Goal: Check status

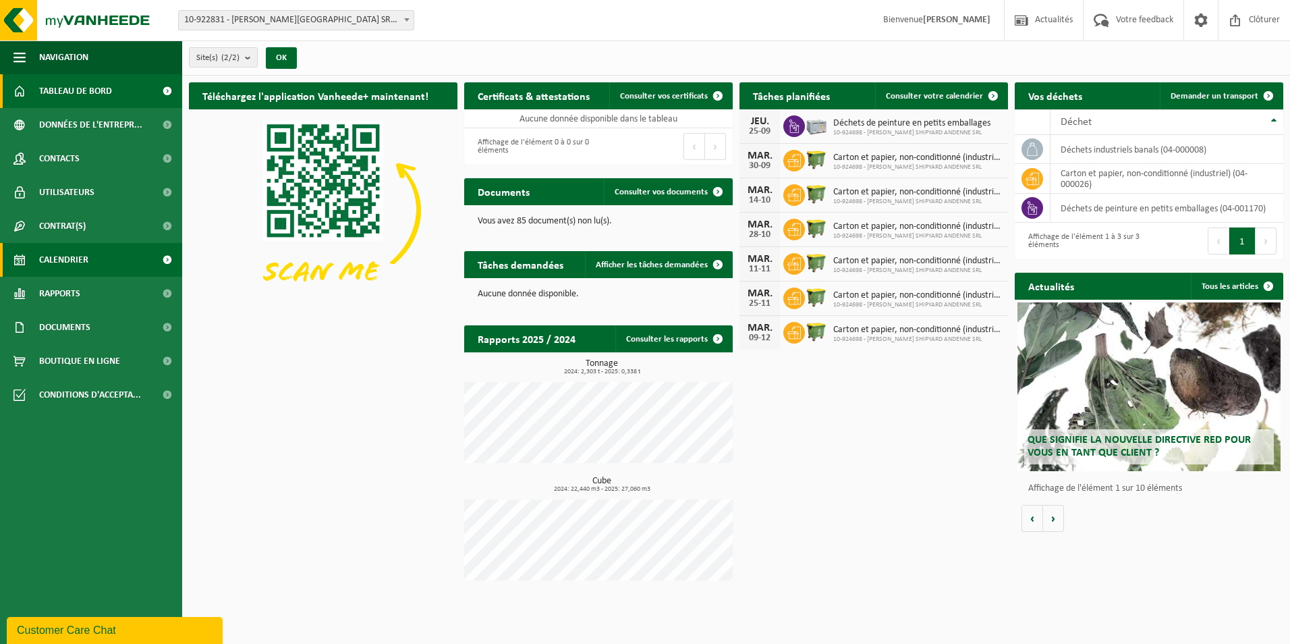
click at [90, 257] on link "Calendrier" at bounding box center [91, 260] width 182 height 34
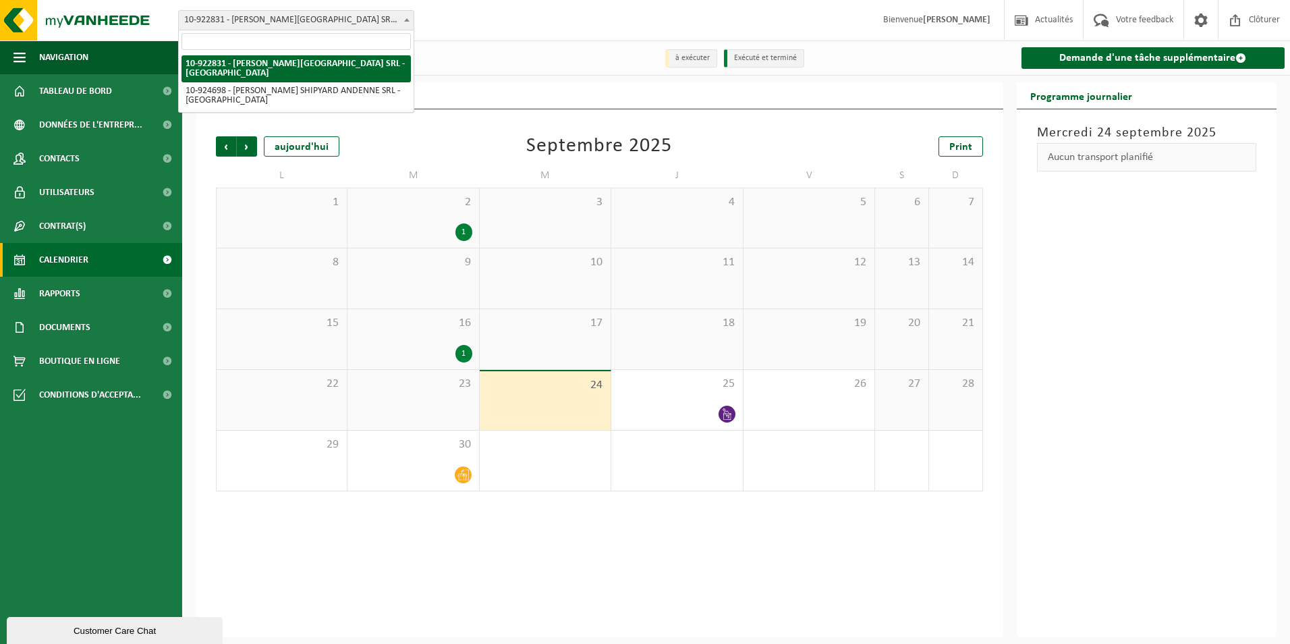
click at [408, 16] on span at bounding box center [406, 20] width 13 height 18
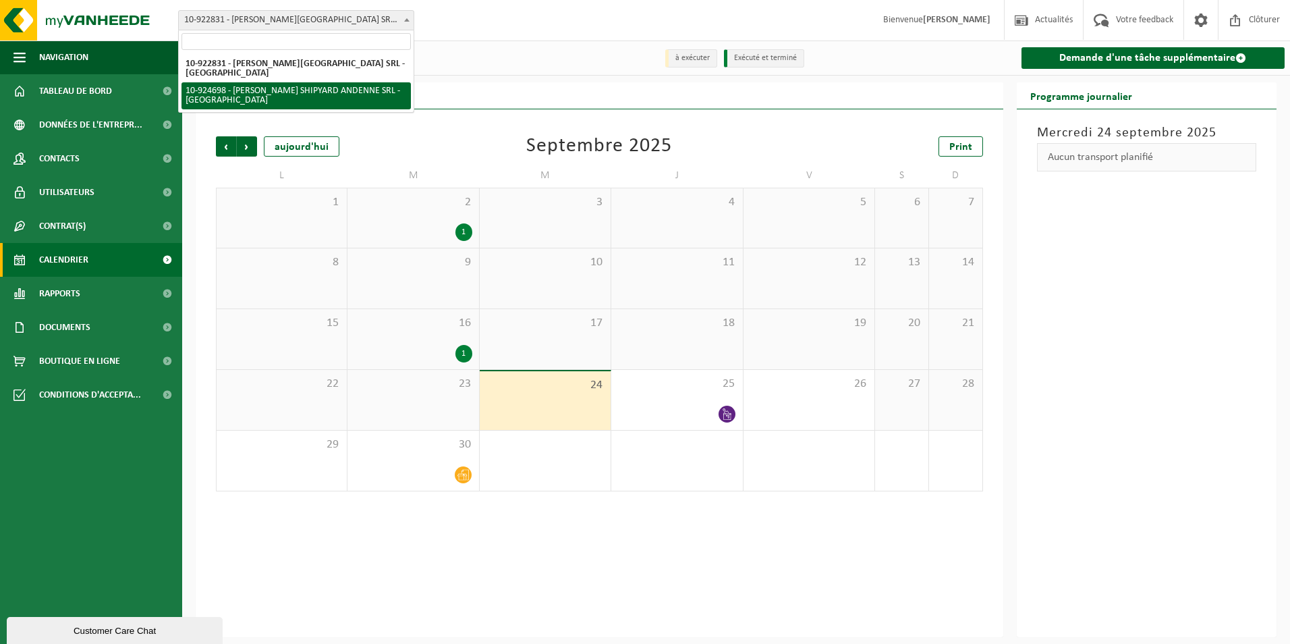
select select "131520"
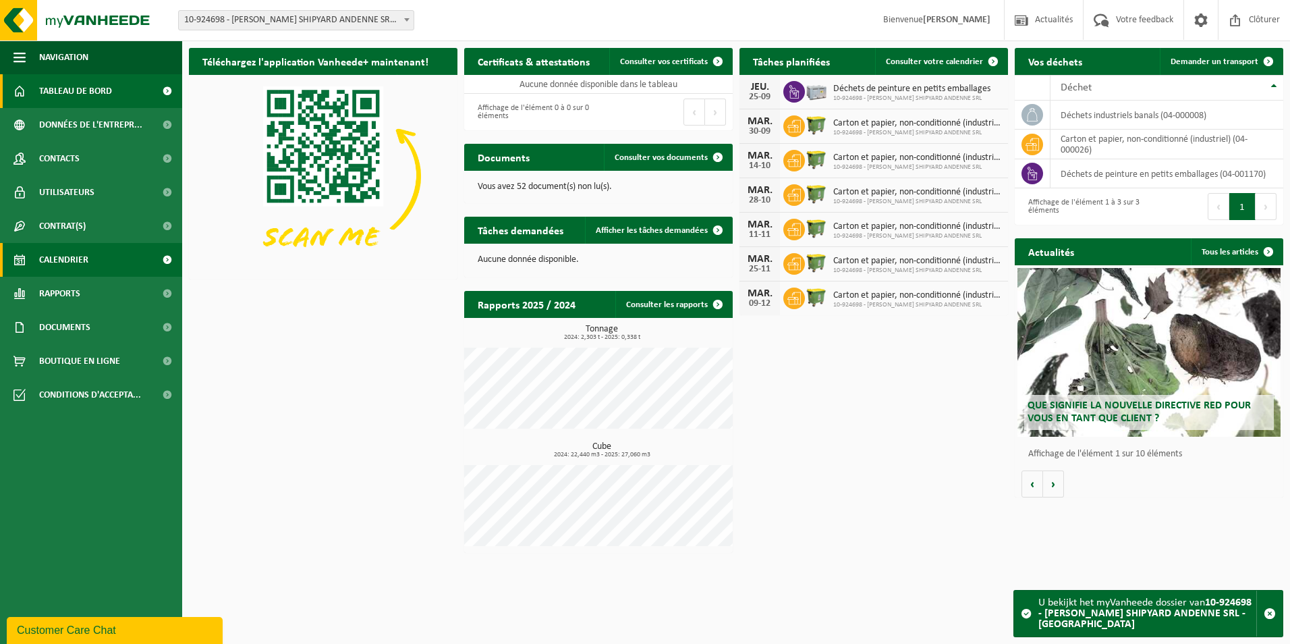
click at [80, 272] on span "Calendrier" at bounding box center [63, 260] width 49 height 34
